Goal: Task Accomplishment & Management: Complete application form

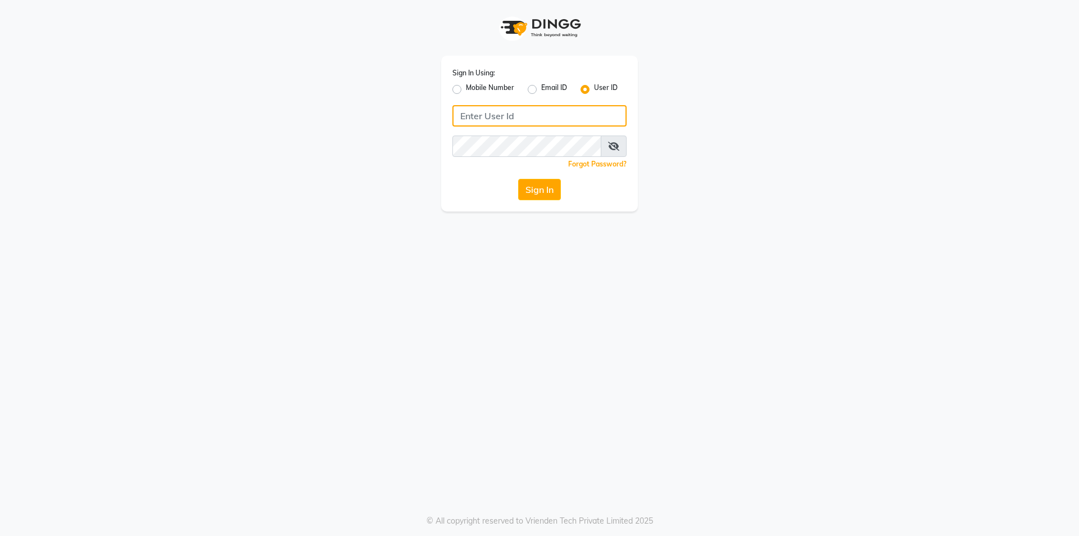
click at [489, 118] on input "Username" at bounding box center [539, 115] width 174 height 21
type input "2"
type input "e250-20"
click at [532, 197] on button "Sign In" at bounding box center [539, 189] width 43 height 21
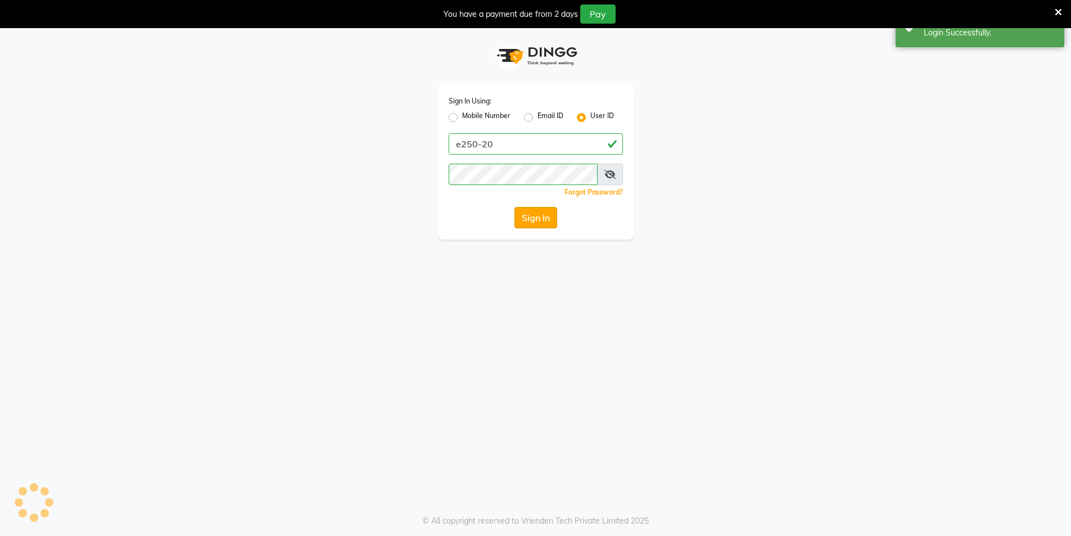
select select "service"
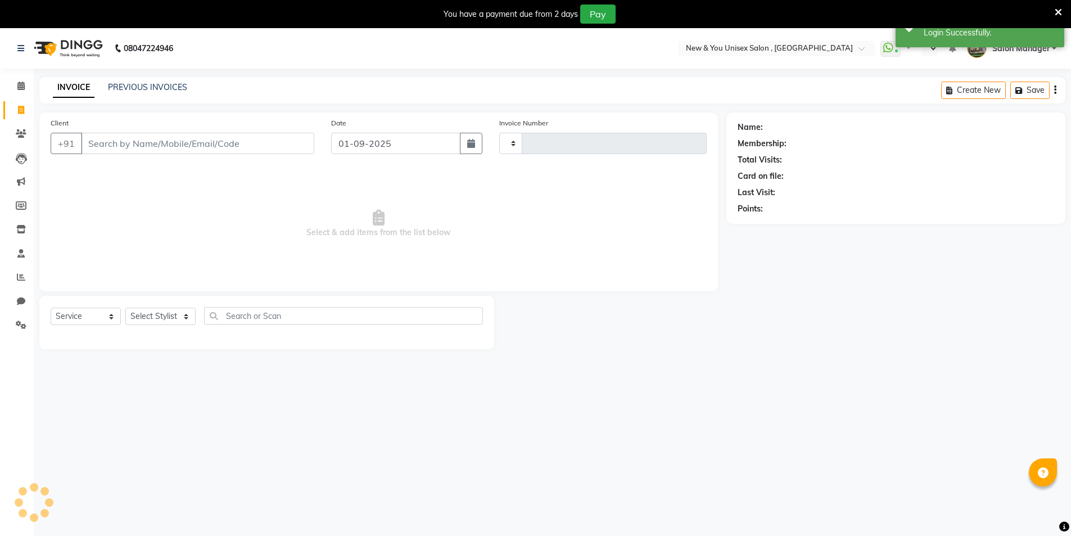
select select "en"
select select "31"
type input "1930"
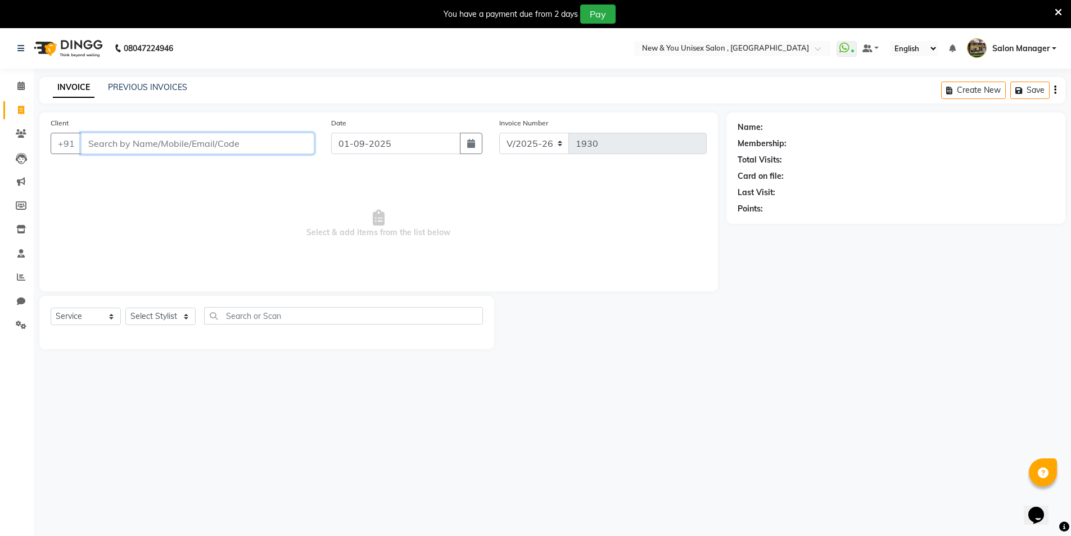
click at [191, 140] on input "Client" at bounding box center [197, 143] width 233 height 21
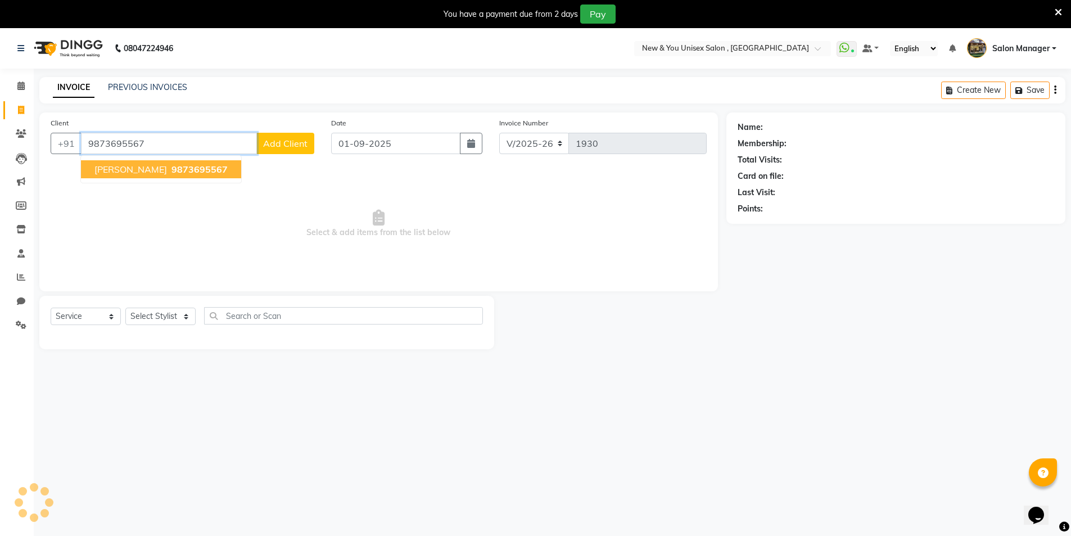
type input "9873695567"
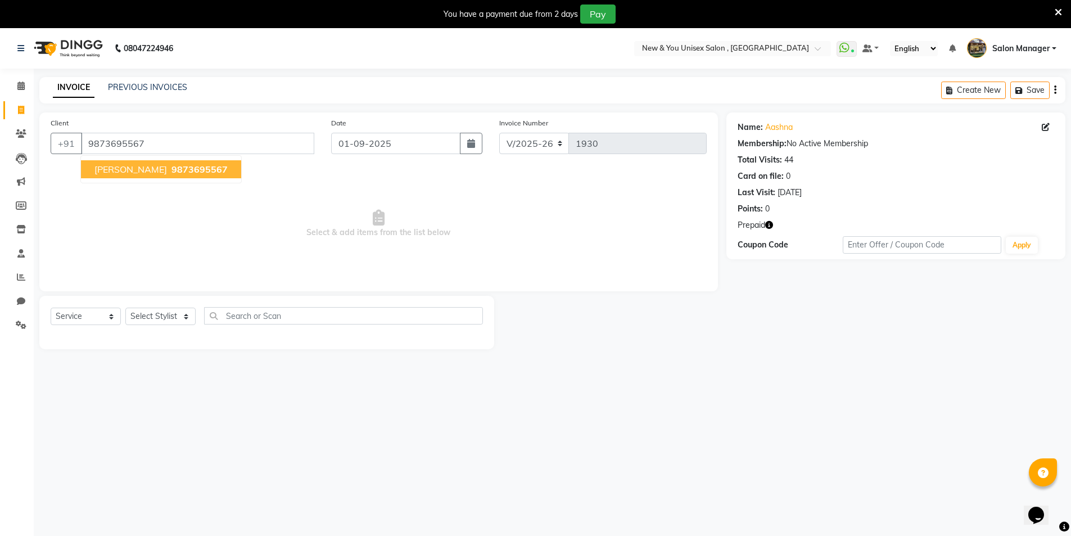
click at [171, 169] on span "9873695567" at bounding box center [199, 169] width 56 height 11
click at [175, 319] on select "Select Stylist HEMANT [PERSON_NAME] [PERSON_NAME] Salon Manager [PERSON_NAME] […" at bounding box center [160, 315] width 70 height 17
select select "40116"
click at [125, 307] on select "Select Stylist HEMANT [PERSON_NAME] [PERSON_NAME] Salon Manager [PERSON_NAME] […" at bounding box center [160, 315] width 70 height 17
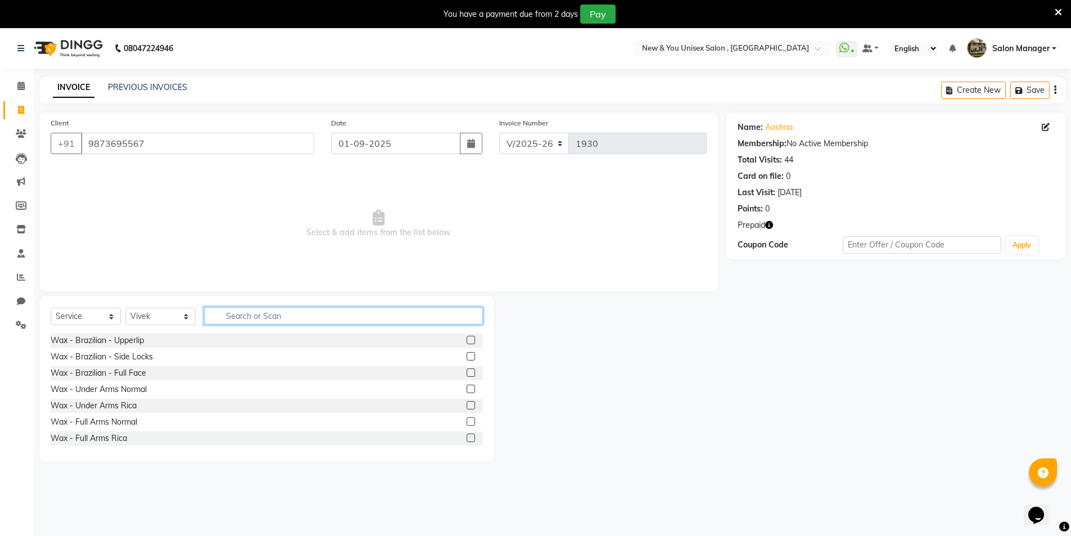
click at [273, 312] on input "text" at bounding box center [343, 315] width 279 height 17
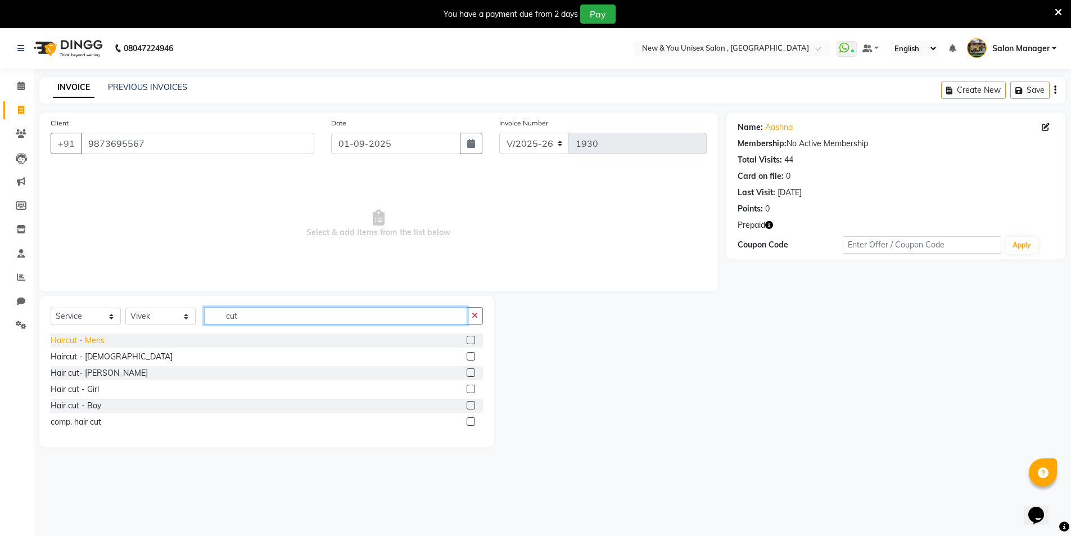
type input "cut"
click at [89, 342] on div "Haircut - Mens" at bounding box center [78, 340] width 54 height 12
checkbox input "false"
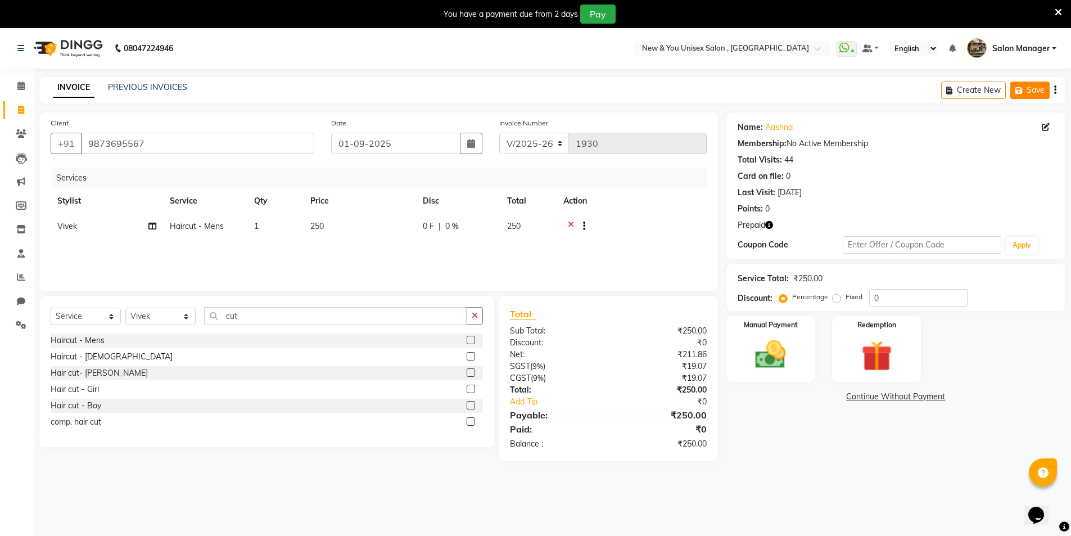
click at [1020, 91] on icon "button" at bounding box center [1020, 91] width 11 height 8
click at [1059, 11] on icon at bounding box center [1057, 12] width 7 height 10
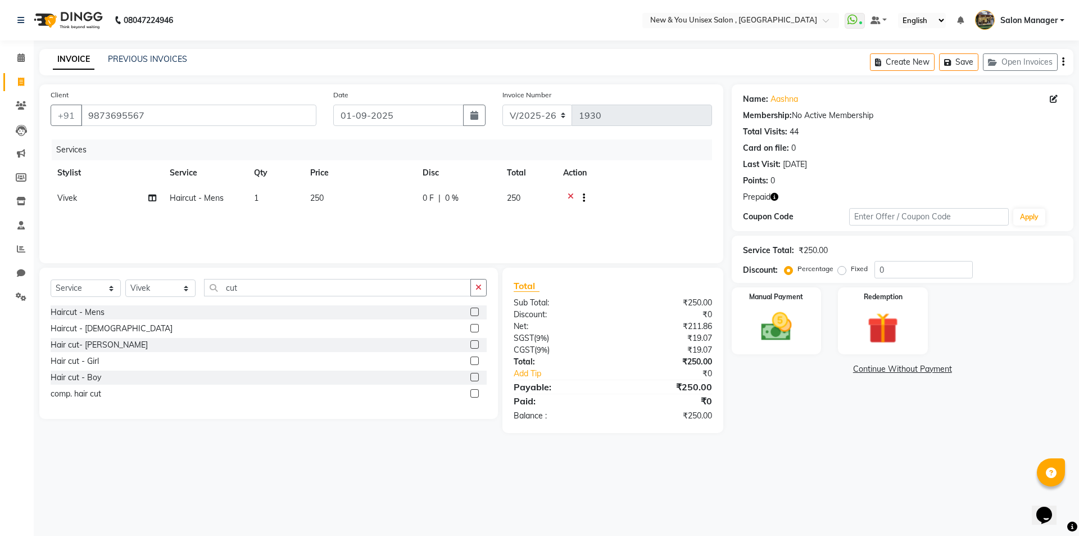
click at [775, 195] on icon "button" at bounding box center [774, 197] width 8 height 8
click at [21, 81] on icon at bounding box center [21, 82] width 6 height 8
select select "service"
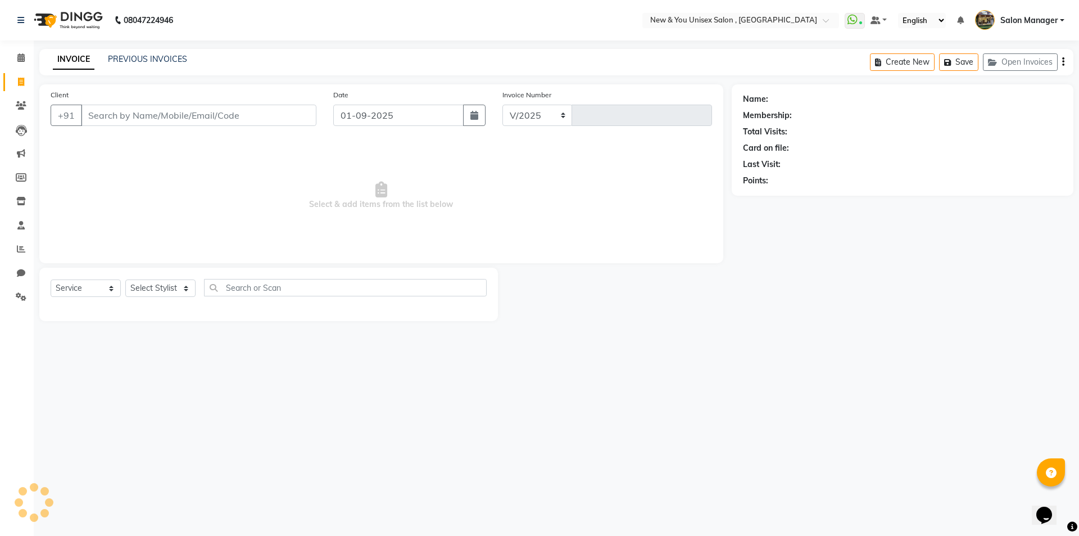
select select "31"
type input "1930"
click at [19, 247] on icon at bounding box center [21, 248] width 8 height 8
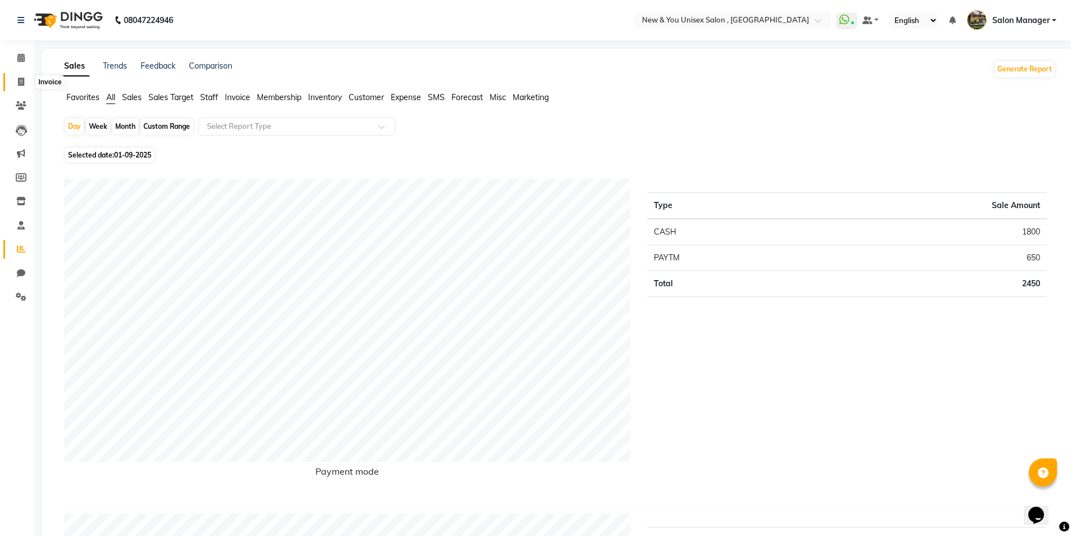
click at [21, 85] on icon at bounding box center [21, 82] width 6 height 8
select select "service"
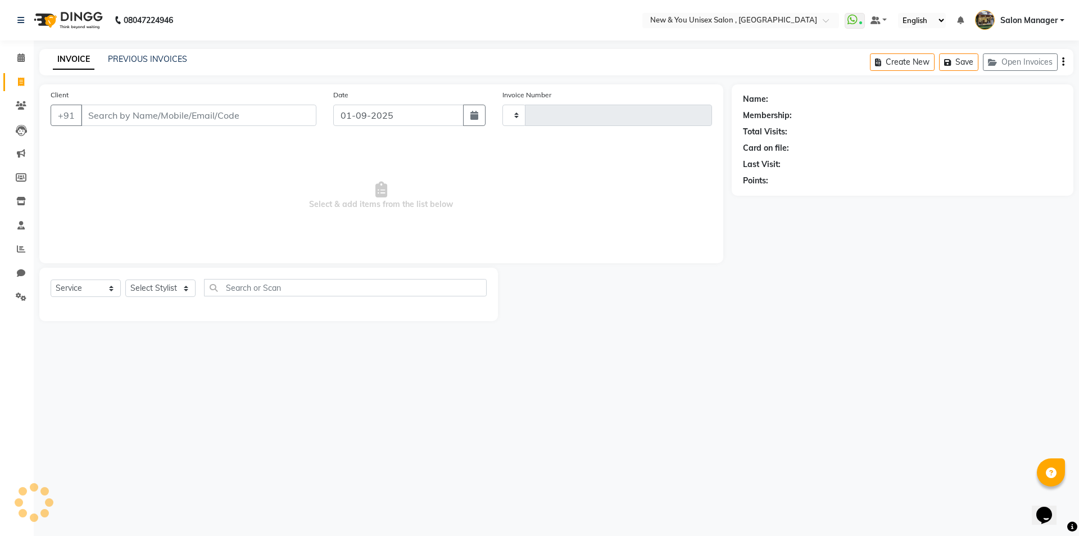
type input "1930"
select select "31"
drag, startPoint x: 19, startPoint y: 507, endPoint x: 1016, endPoint y: 66, distance: 1090.7
click at [1016, 66] on button "Open Invoices" at bounding box center [1020, 61] width 75 height 17
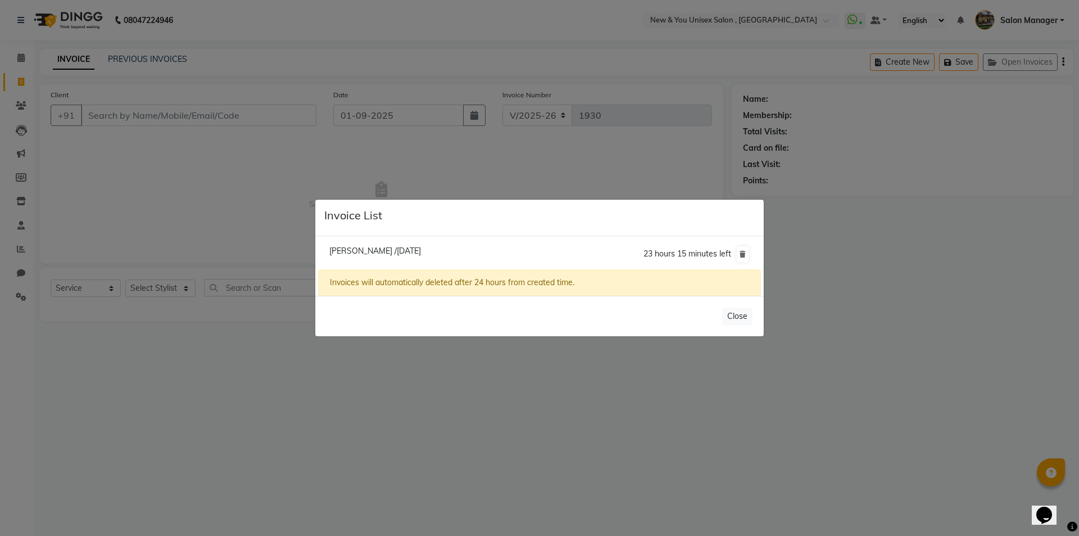
click at [392, 248] on span "[PERSON_NAME] /[DATE]" at bounding box center [375, 251] width 92 height 10
type input "9873695567"
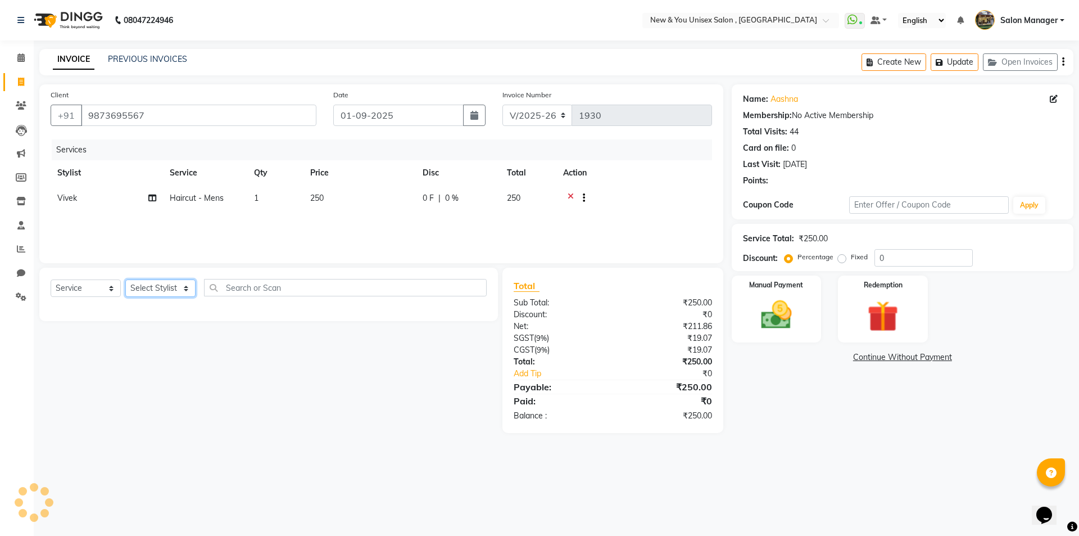
click at [147, 291] on select "Select Stylist HEMANT [PERSON_NAME] [PERSON_NAME] Salon Manager [PERSON_NAME] […" at bounding box center [160, 287] width 70 height 17
select select "87156"
click at [125, 279] on select "Select Stylist HEMANT [PERSON_NAME] [PERSON_NAME] Salon Manager [PERSON_NAME] […" at bounding box center [160, 287] width 70 height 17
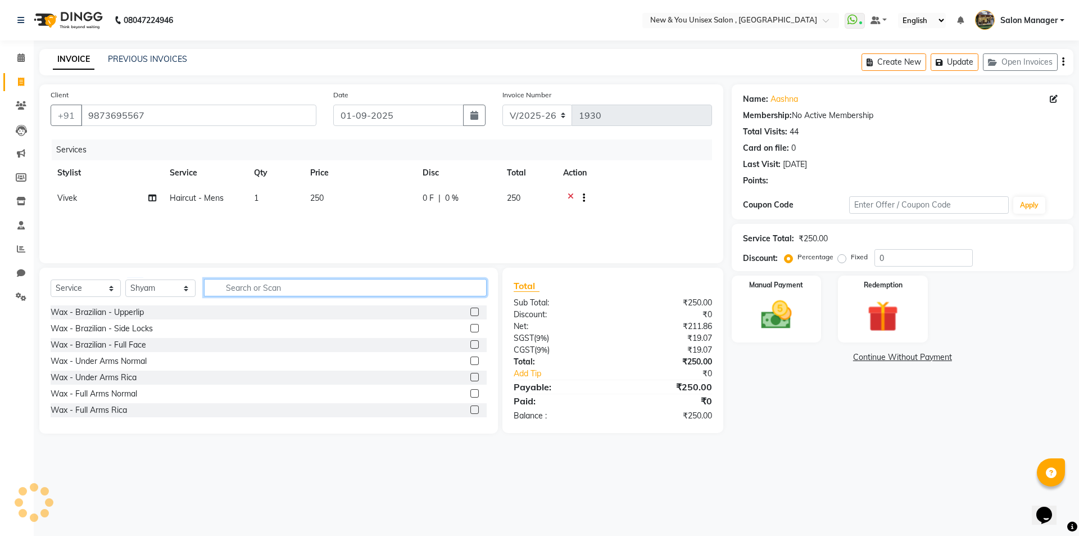
click at [275, 281] on input "text" at bounding box center [345, 287] width 283 height 17
type input "ea"
select select
type input "e"
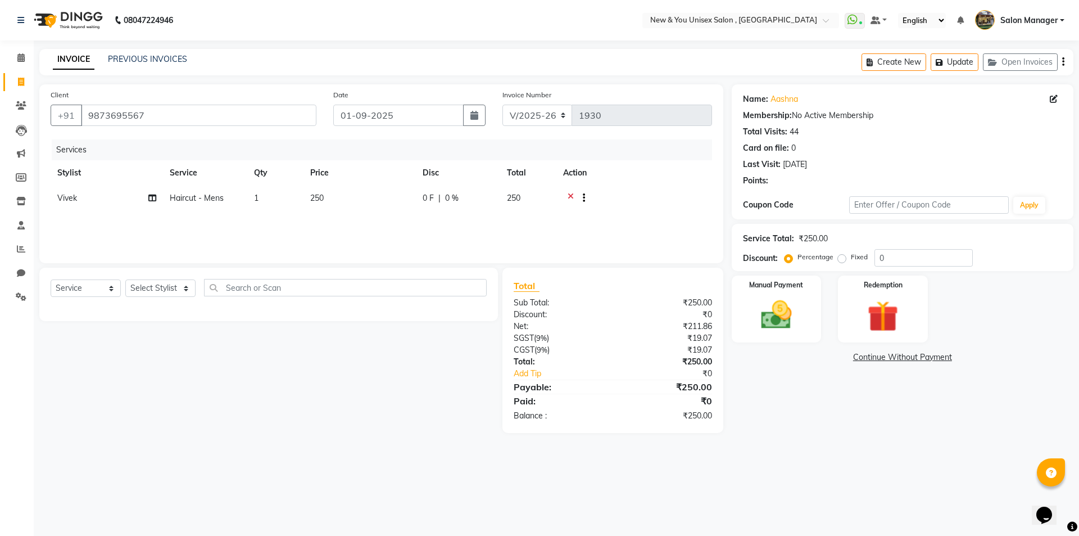
click at [370, 375] on div "Select Service Product Membership Package Voucher Prepaid Gift Card Select Styl…" at bounding box center [264, 349] width 467 height 165
click at [121, 130] on div "Client [PHONE_NUMBER]" at bounding box center [183, 112] width 283 height 46
click at [152, 112] on input "9873695567" at bounding box center [198, 115] width 235 height 21
click at [160, 276] on div "Select Service Product Membership Package Voucher Prepaid Gift Card Select Styl…" at bounding box center [268, 293] width 459 height 53
click at [161, 285] on select "Select Stylist HEMANT [PERSON_NAME] [PERSON_NAME] Salon Manager [PERSON_NAME] […" at bounding box center [160, 287] width 70 height 17
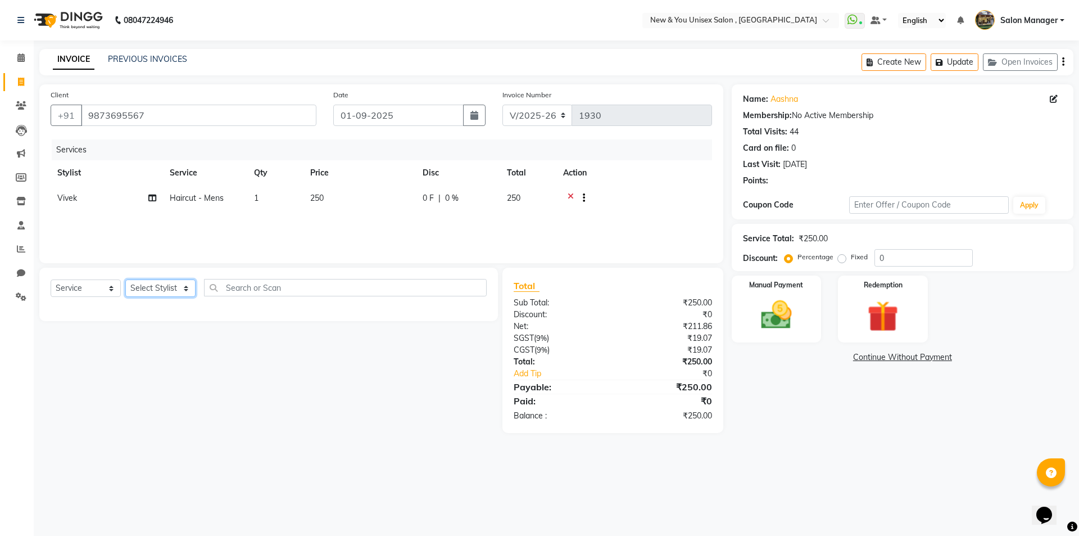
select select "87156"
click at [125, 279] on select "Select Stylist HEMANT [PERSON_NAME] [PERSON_NAME] Salon Manager [PERSON_NAME] […" at bounding box center [160, 287] width 70 height 17
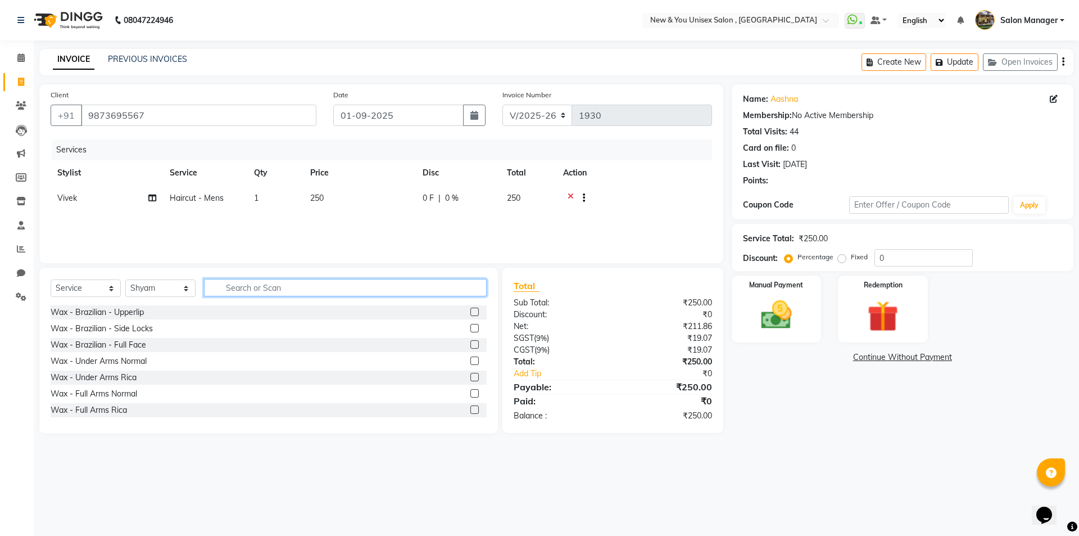
click at [247, 288] on input "text" at bounding box center [345, 287] width 283 height 17
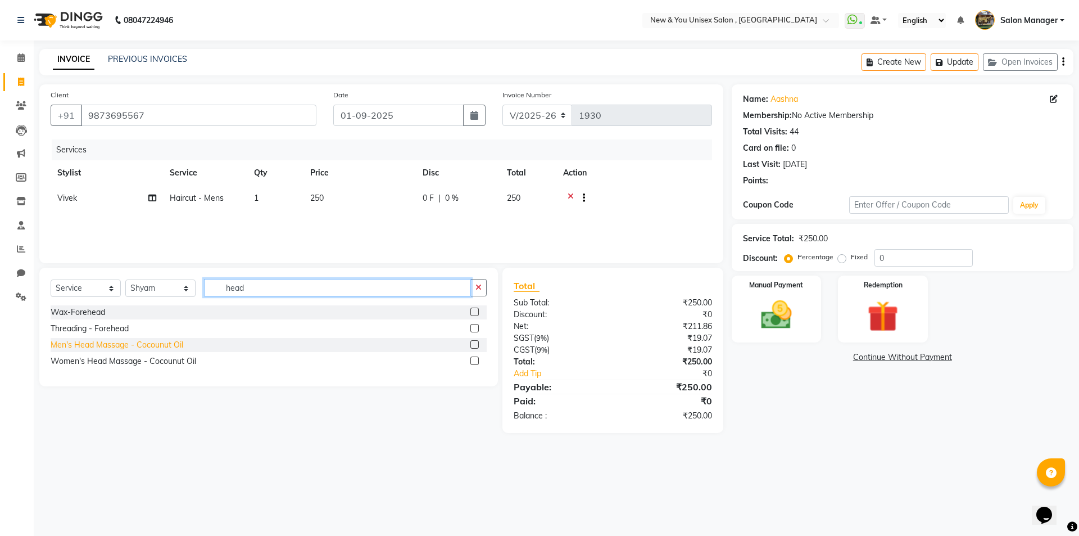
type input "head"
click at [138, 346] on div "Men's Head Massage - Cocounut Oil" at bounding box center [117, 345] width 133 height 12
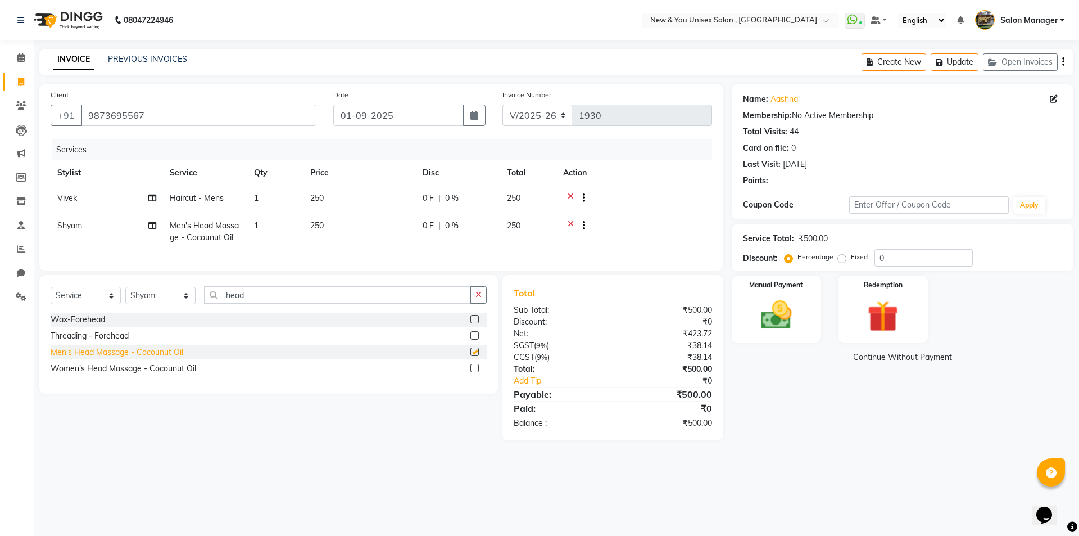
checkbox input "false"
click at [949, 64] on button "Update" at bounding box center [955, 61] width 48 height 17
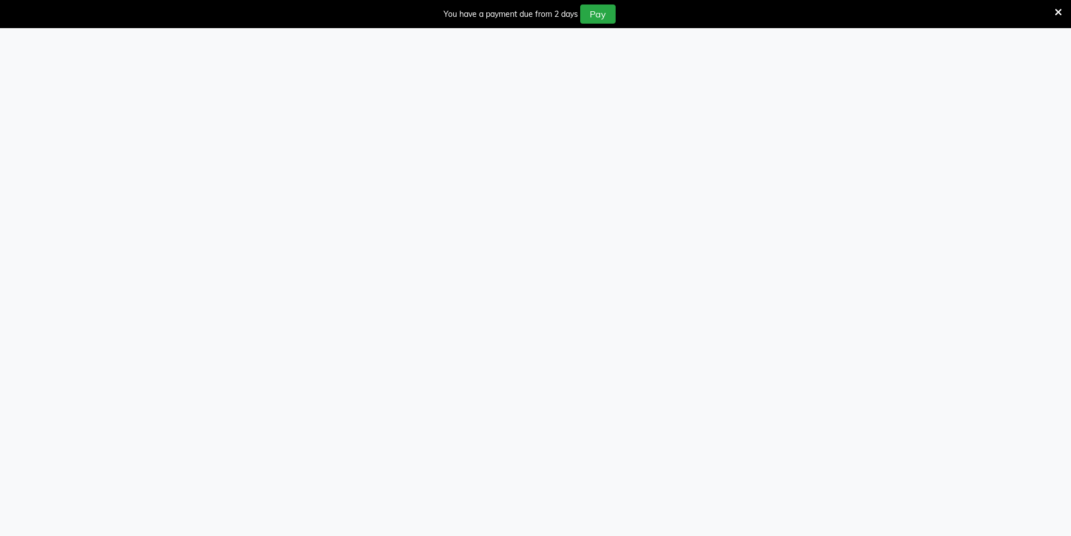
select select "service"
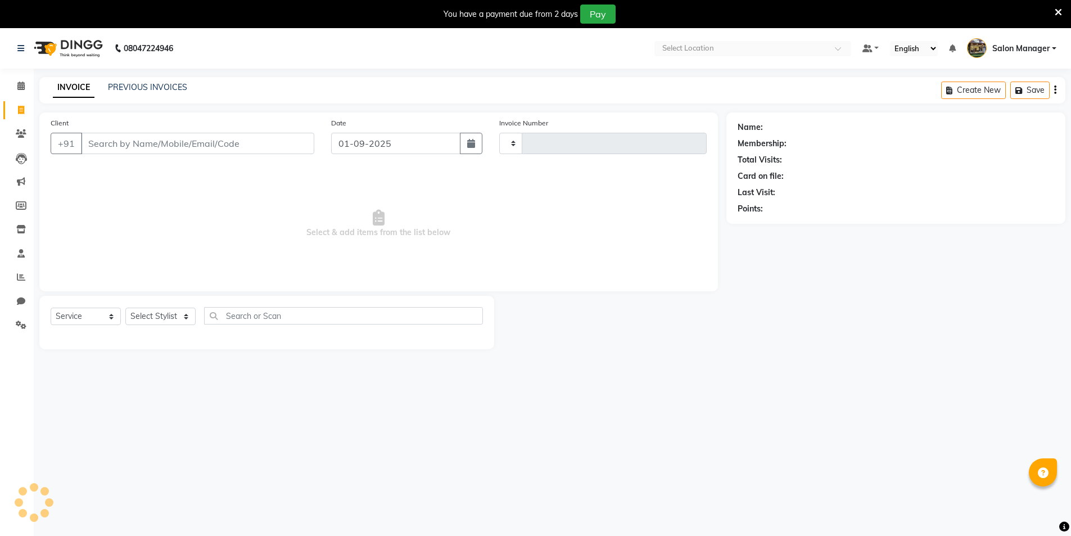
select select "en"
click at [1006, 83] on button "Open Invoices" at bounding box center [1011, 89] width 75 height 17
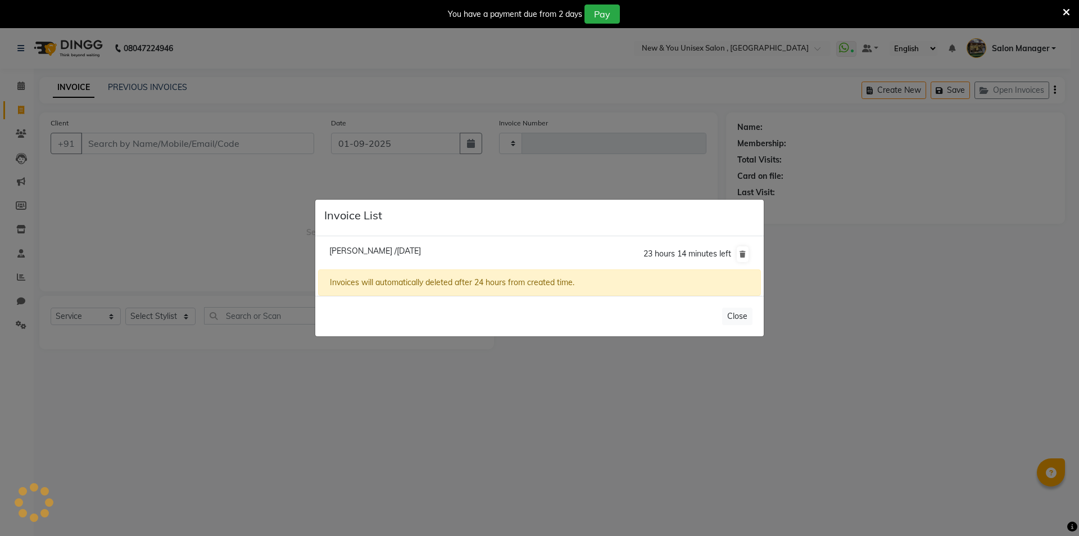
type input "1930"
select select "31"
click at [406, 248] on span "[PERSON_NAME] /[DATE]" at bounding box center [375, 251] width 92 height 10
type input "9873695567"
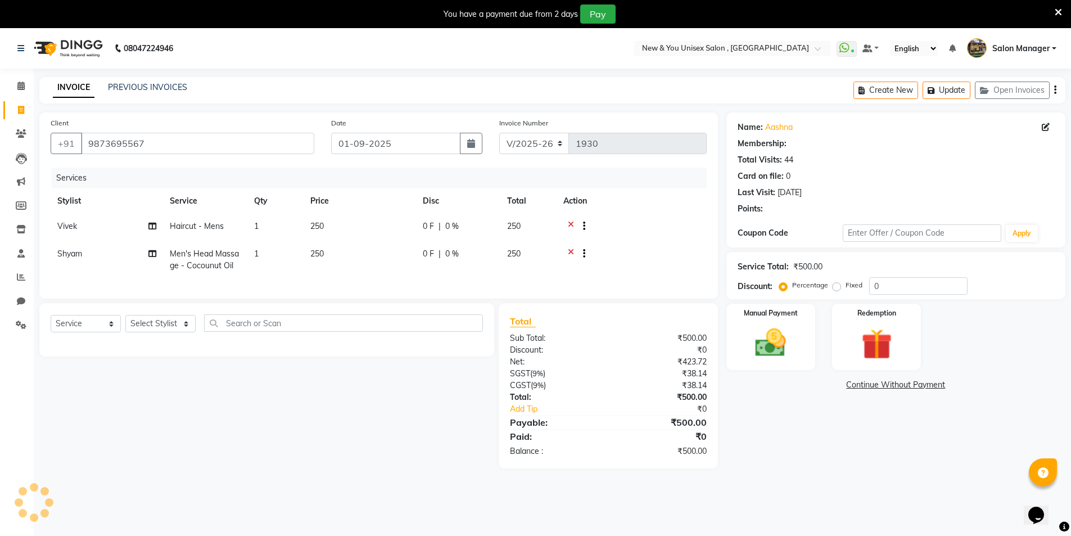
click at [793, 232] on div "Coupon Code" at bounding box center [790, 233] width 106 height 12
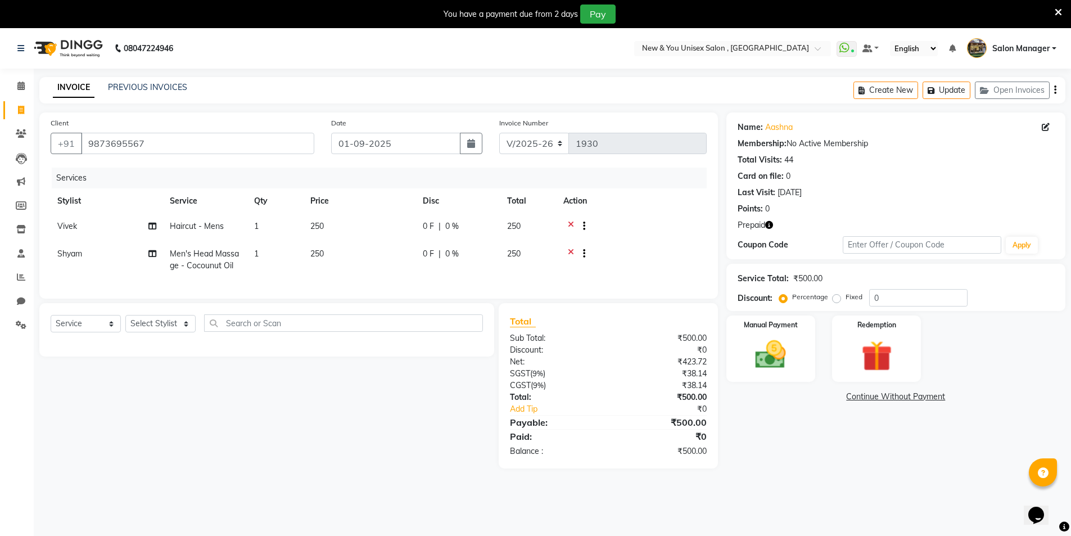
click at [769, 228] on icon "button" at bounding box center [769, 225] width 8 height 8
click at [988, 285] on div "Service Total: ₹500.00 Discount: Percentage Fixed 0" at bounding box center [895, 287] width 316 height 38
click at [797, 349] on div "Manual Payment" at bounding box center [770, 348] width 93 height 69
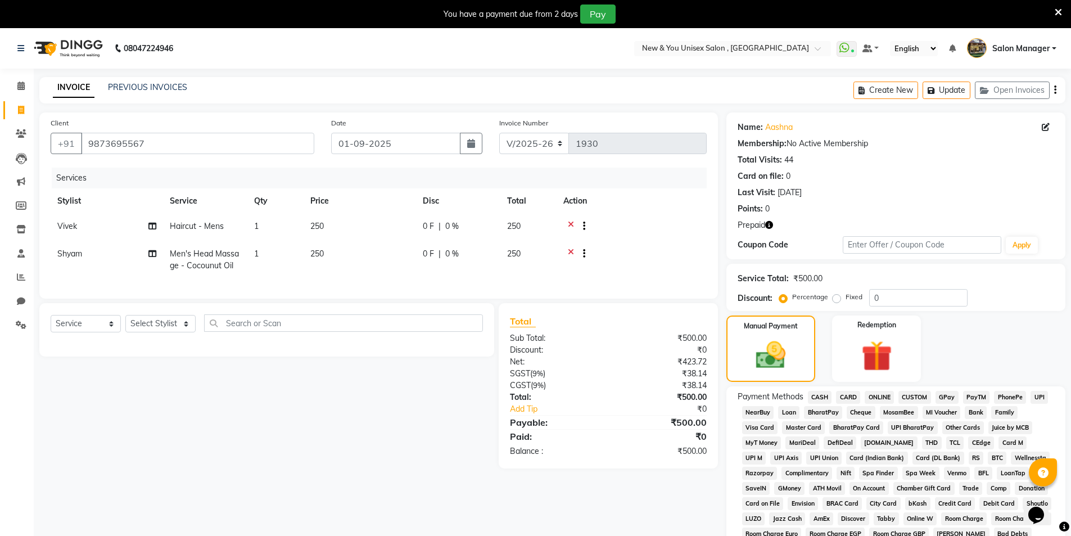
click at [970, 394] on span "PayTM" at bounding box center [976, 397] width 27 height 13
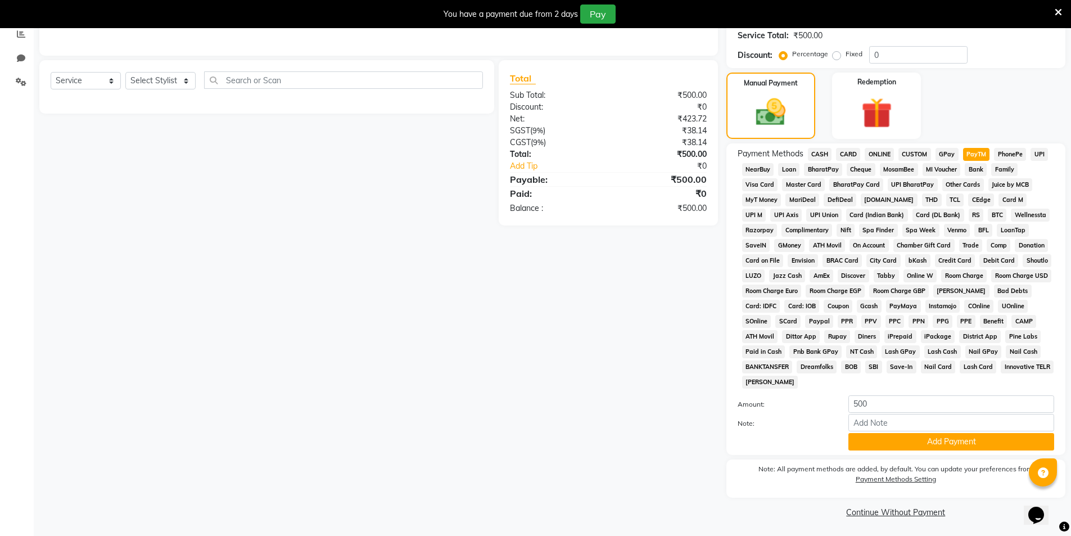
scroll to position [244, 0]
click at [965, 445] on button "Add Payment" at bounding box center [951, 439] width 206 height 17
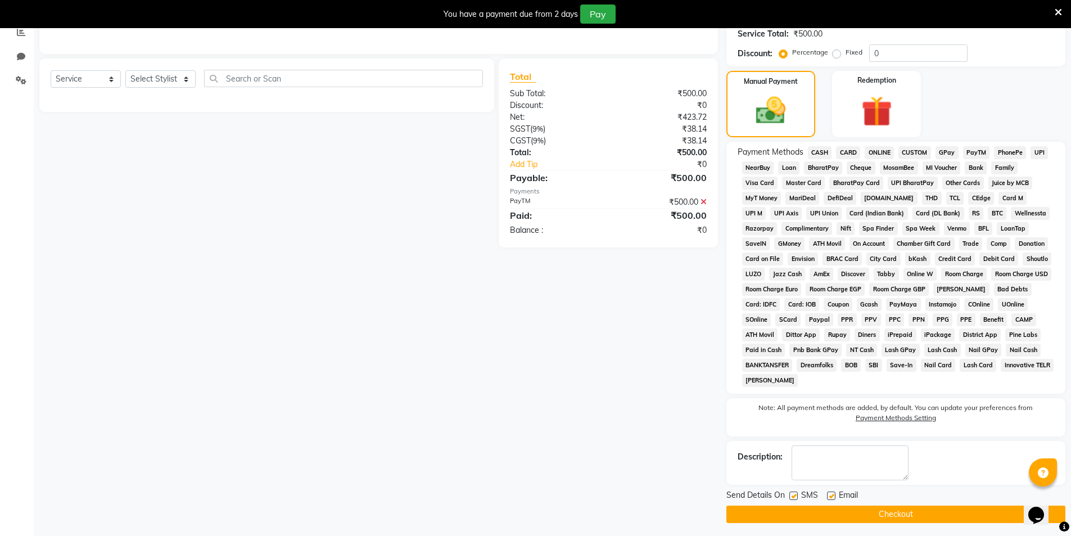
click at [954, 515] on button "Checkout" at bounding box center [895, 513] width 339 height 17
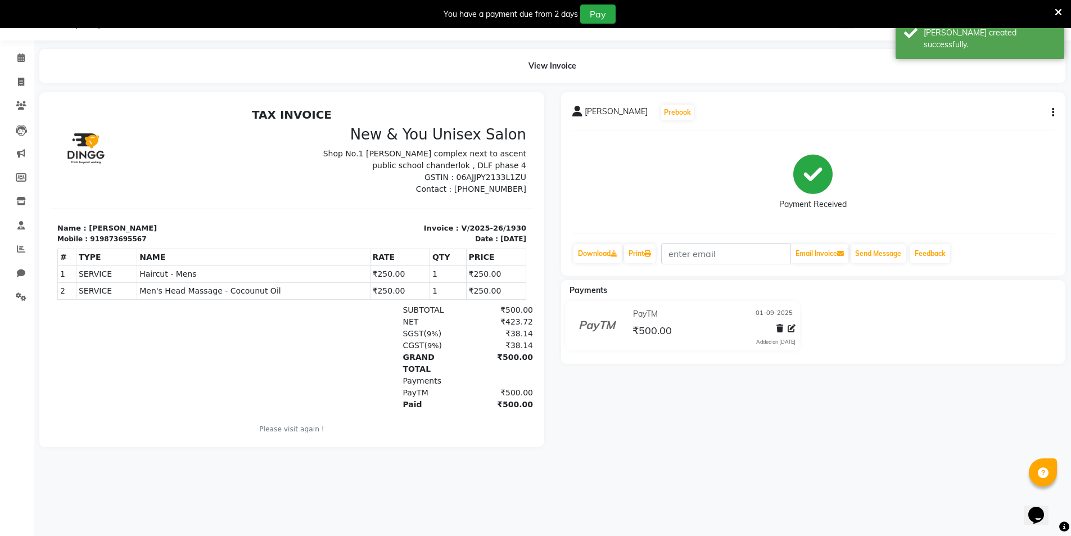
click at [1061, 13] on icon at bounding box center [1057, 12] width 7 height 10
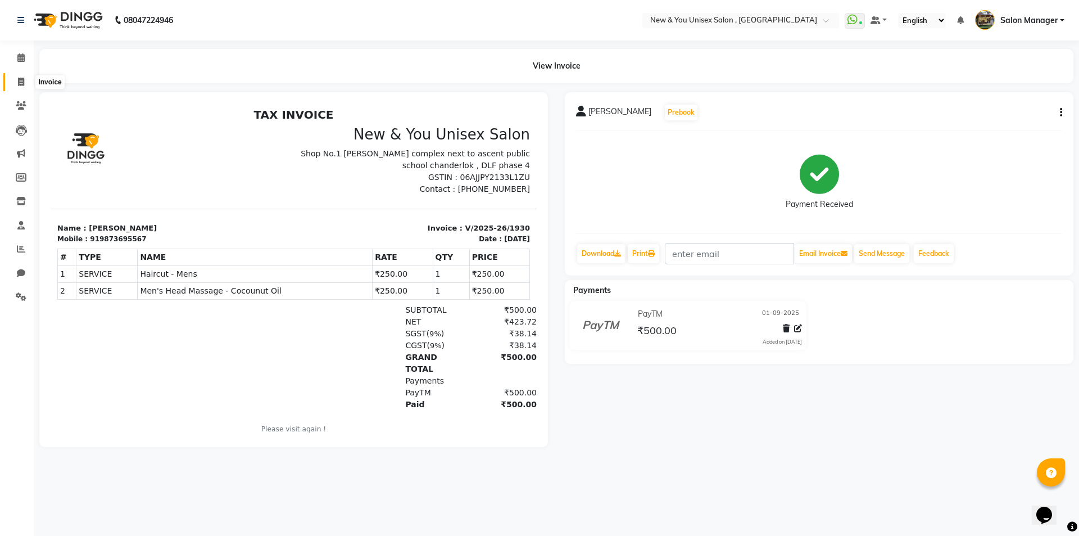
click at [19, 83] on icon at bounding box center [21, 82] width 6 height 8
select select "service"
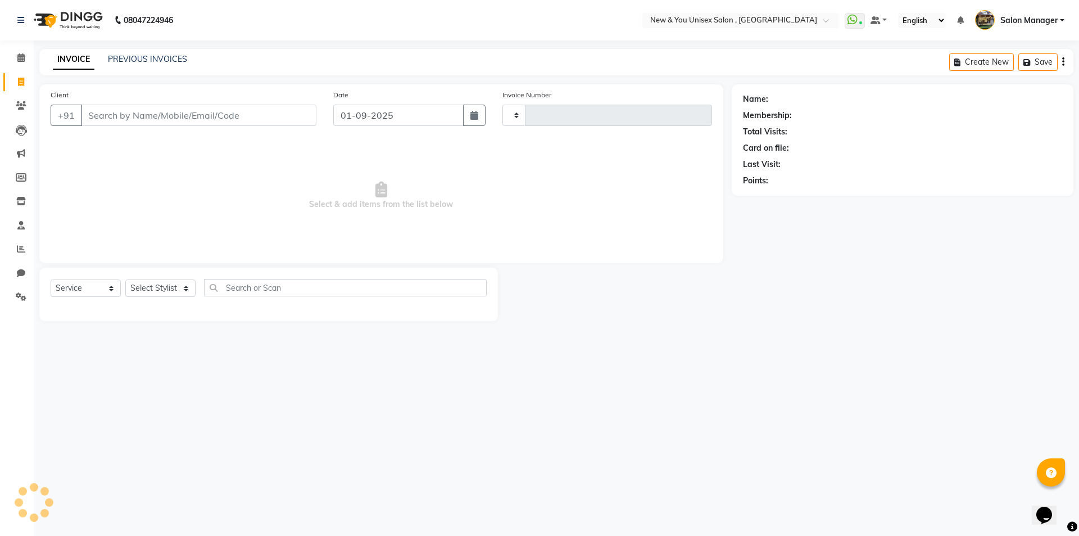
type input "1931"
select select "31"
click at [18, 85] on icon at bounding box center [21, 82] width 6 height 8
select select "service"
type input "1931"
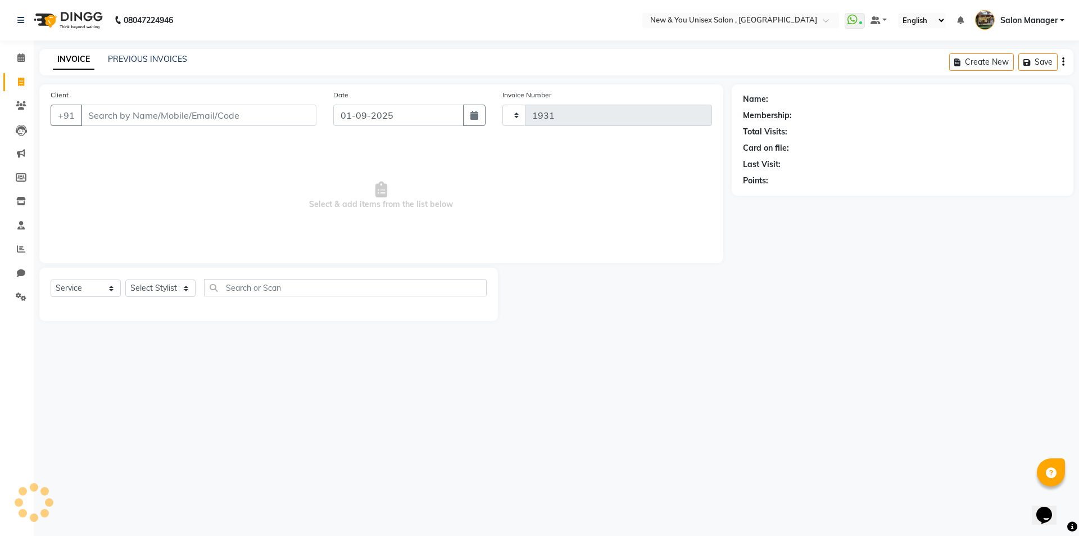
select select "31"
click at [21, 57] on icon at bounding box center [20, 57] width 7 height 8
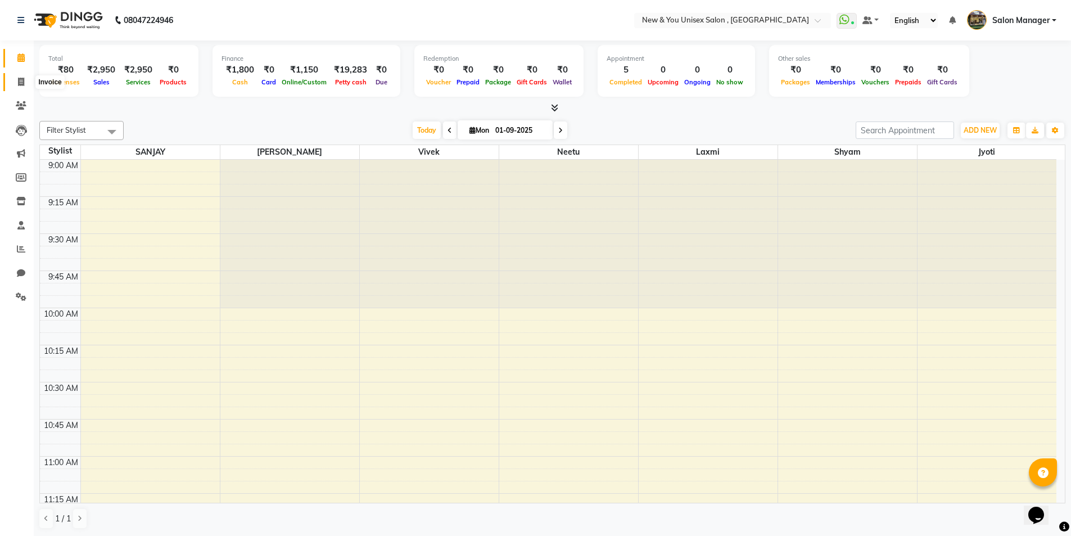
click at [20, 86] on span at bounding box center [21, 82] width 20 height 13
select select "service"
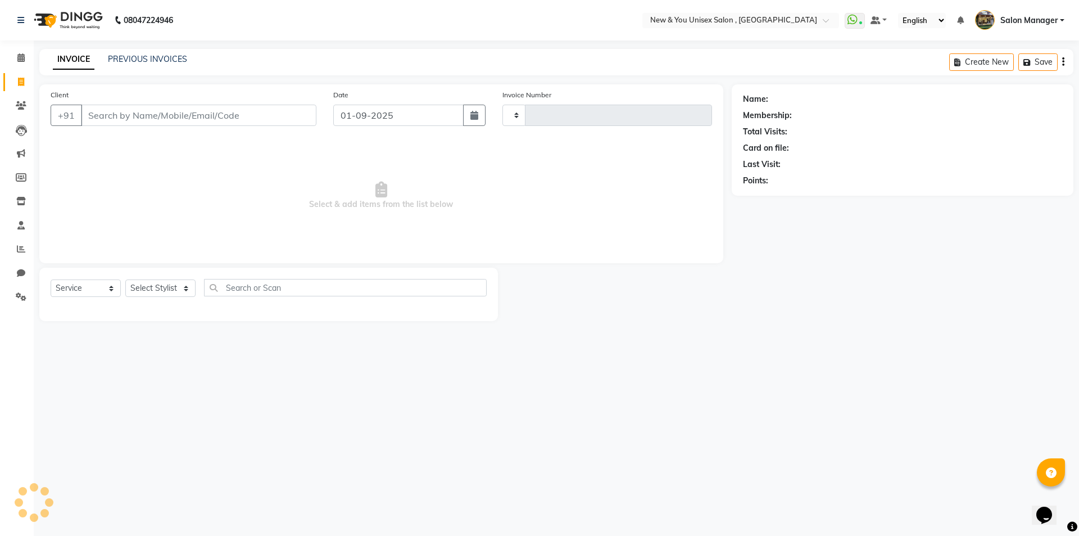
type input "1931"
select select "31"
